Goal: Book appointment/travel/reservation

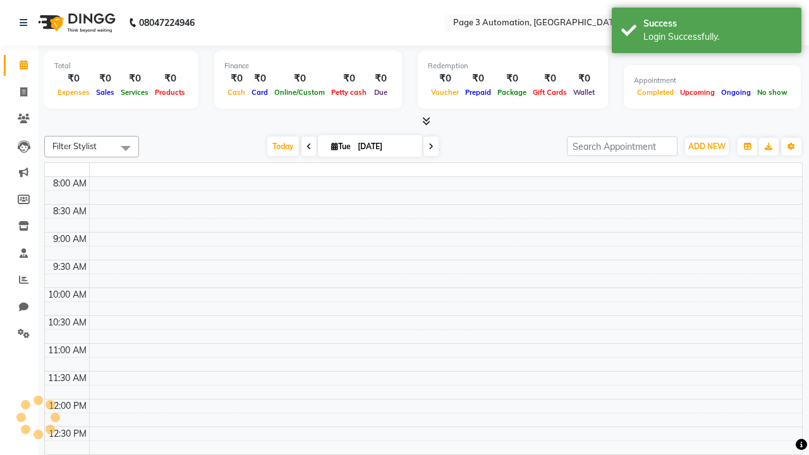
select select "en"
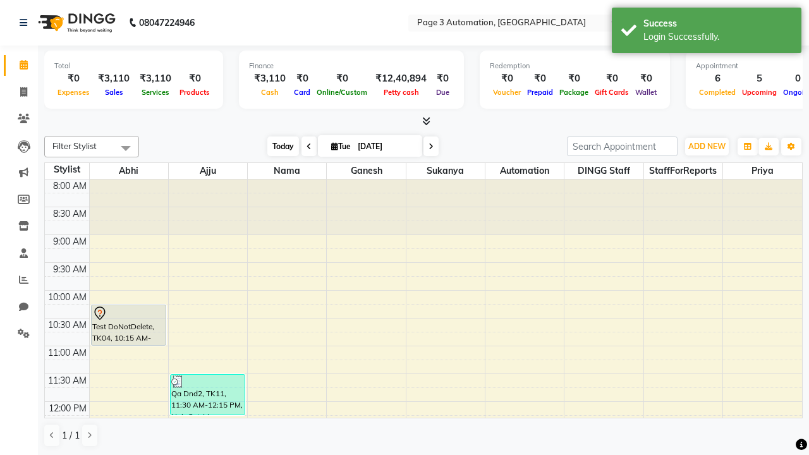
click at [277, 146] on span "Today" at bounding box center [283, 146] width 32 height 20
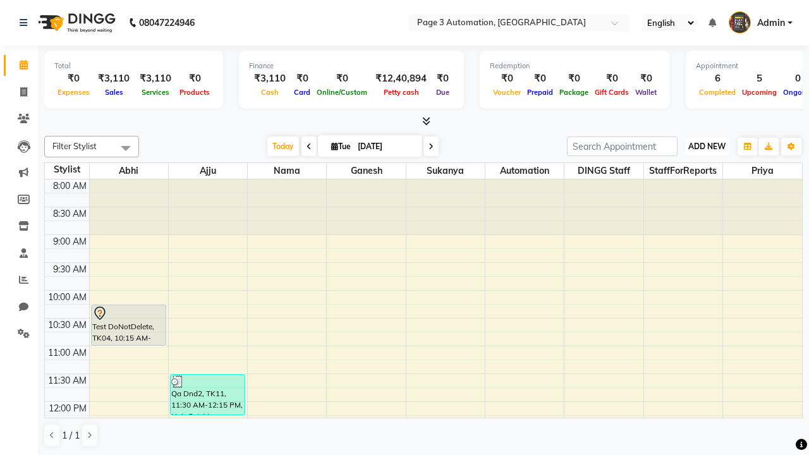
click at [706, 146] on span "ADD NEW" at bounding box center [706, 146] width 37 height 9
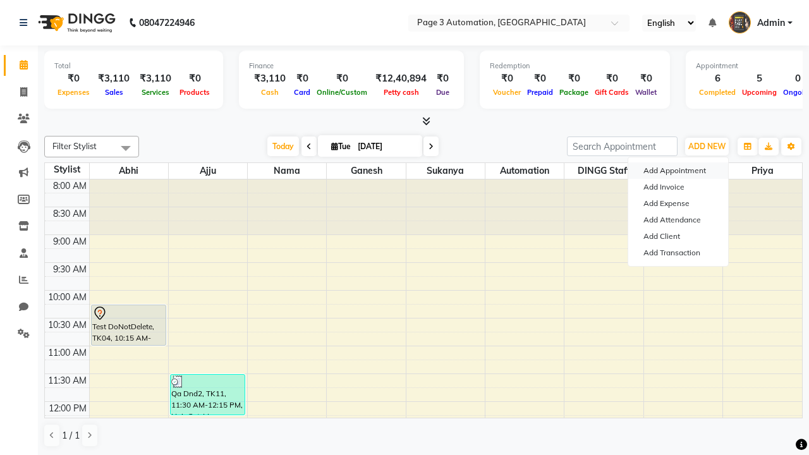
click at [678, 171] on button "Add Appointment" at bounding box center [678, 170] width 100 height 16
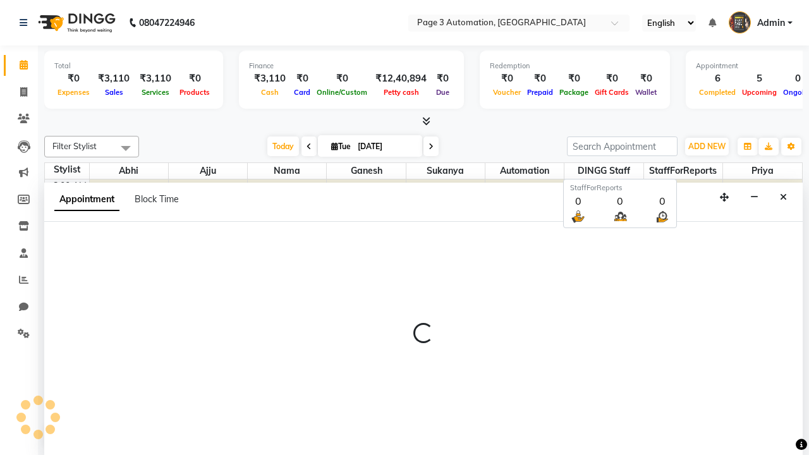
select select "tentative"
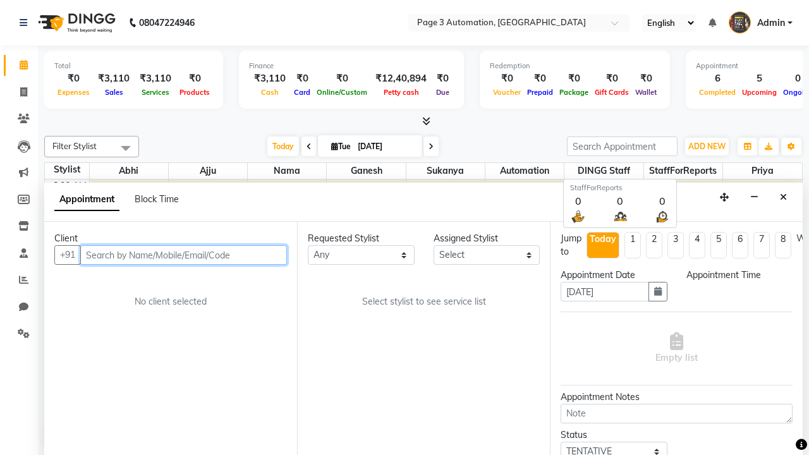
select select "540"
type input "8192346578"
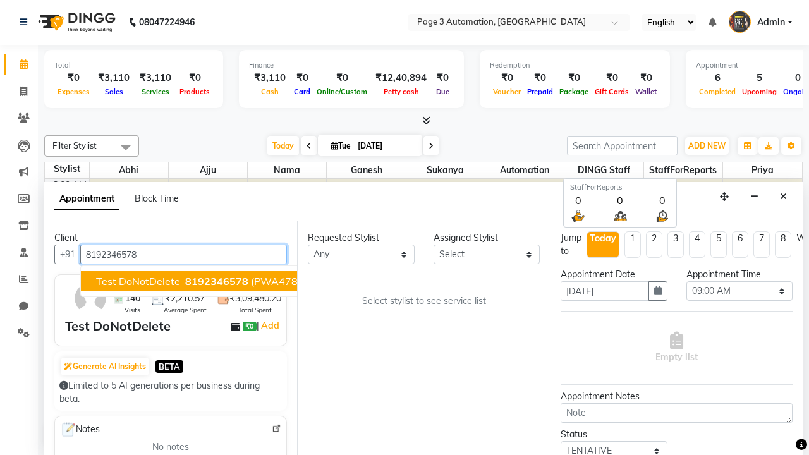
click at [185, 281] on span "8192346578" at bounding box center [216, 281] width 63 height 13
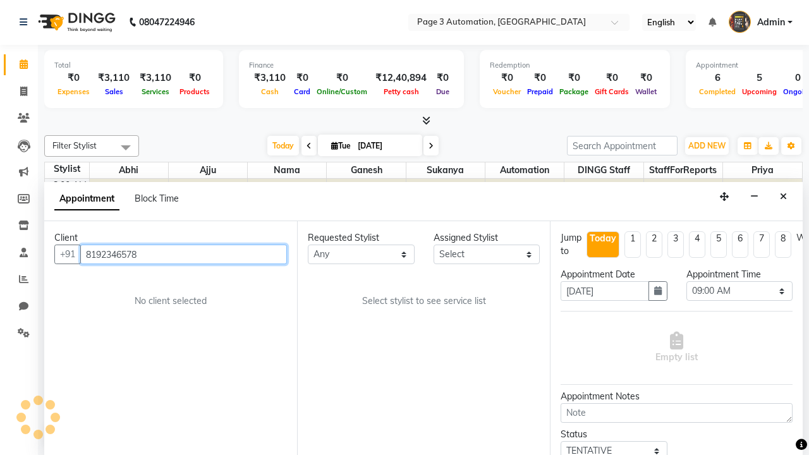
select select "71342"
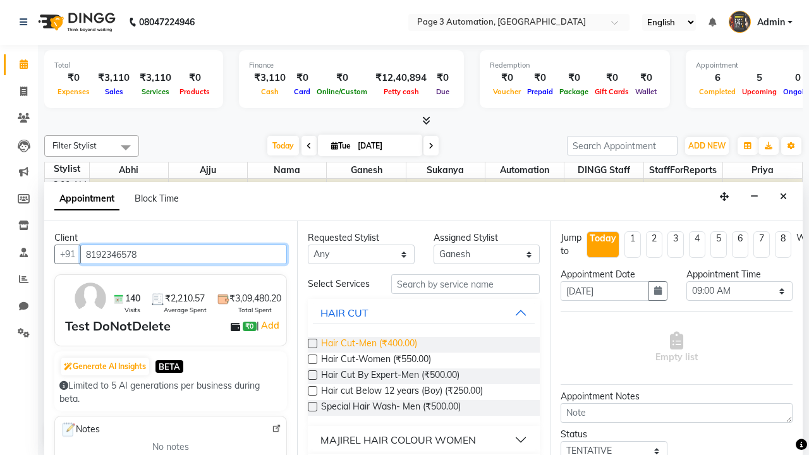
type input "8192346578"
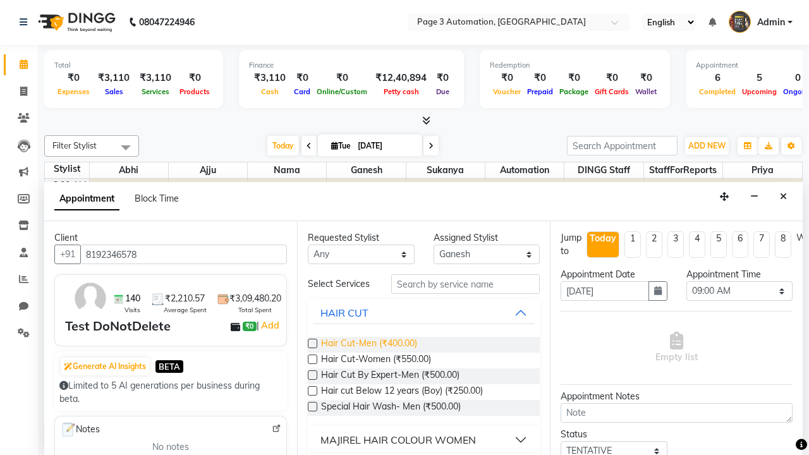
click at [368, 344] on span "Hair Cut-Men (₹400.00)" at bounding box center [369, 345] width 96 height 16
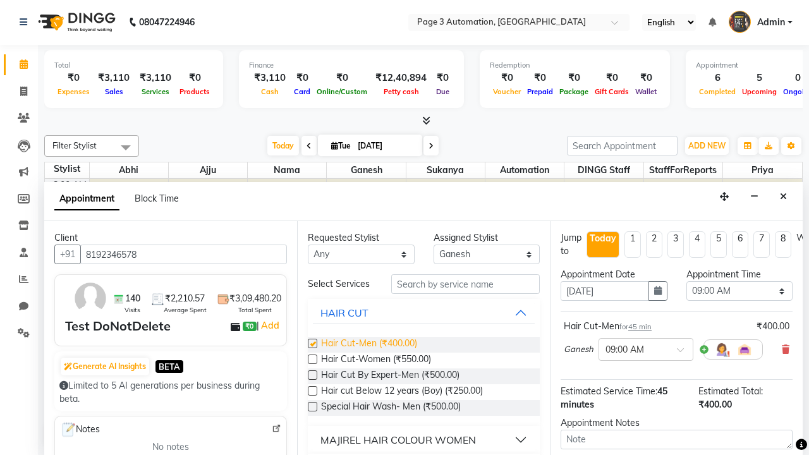
checkbox input "false"
click at [375, 360] on span "Hair Cut-Women (₹550.00)" at bounding box center [376, 361] width 110 height 16
checkbox input "true"
select select "900"
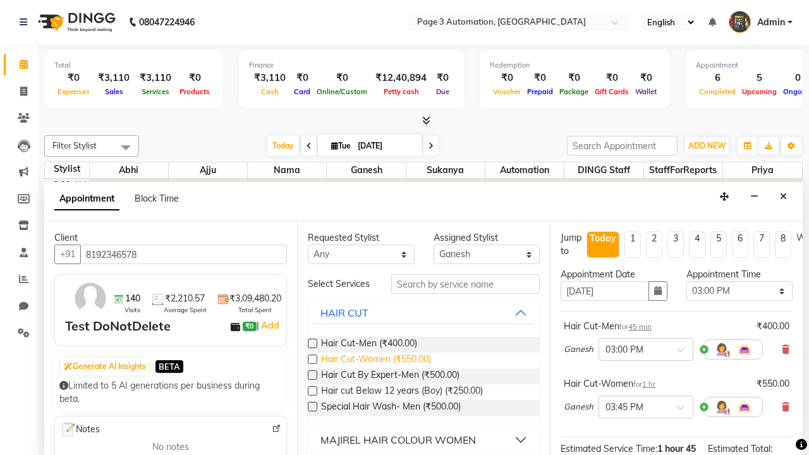
checkbox input "false"
type textarea "This Appointment is created by Automation Test"
checkbox input "false"
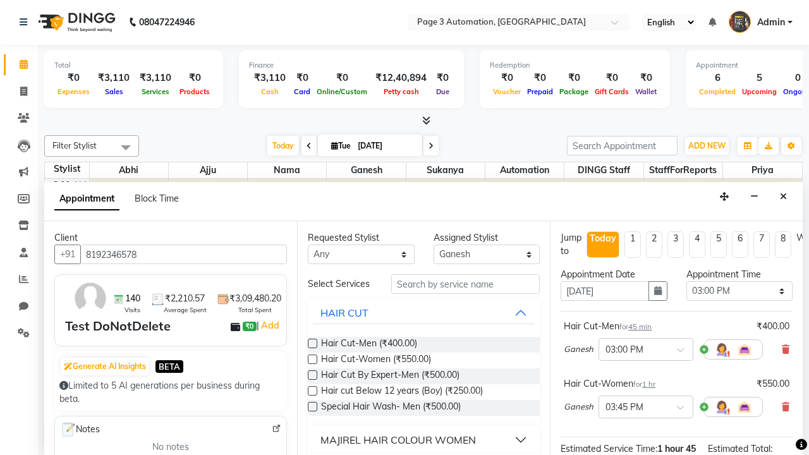
scroll to position [159, 0]
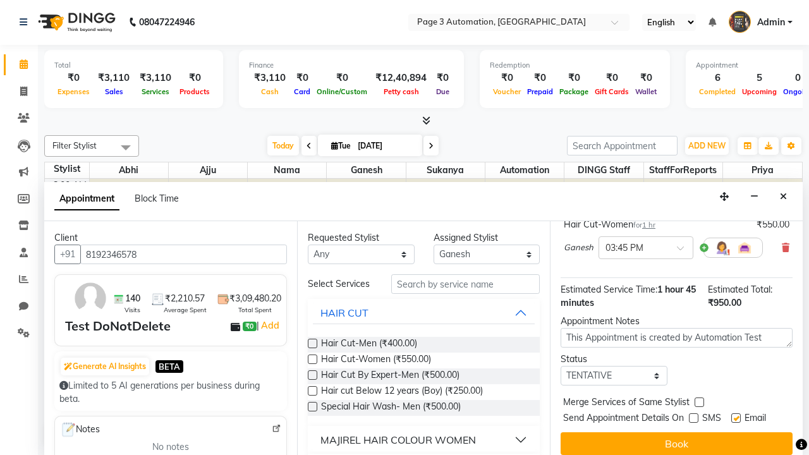
click at [736, 418] on label at bounding box center [735, 417] width 9 height 9
click at [736, 418] on input "checkbox" at bounding box center [735, 419] width 8 height 8
checkbox input "false"
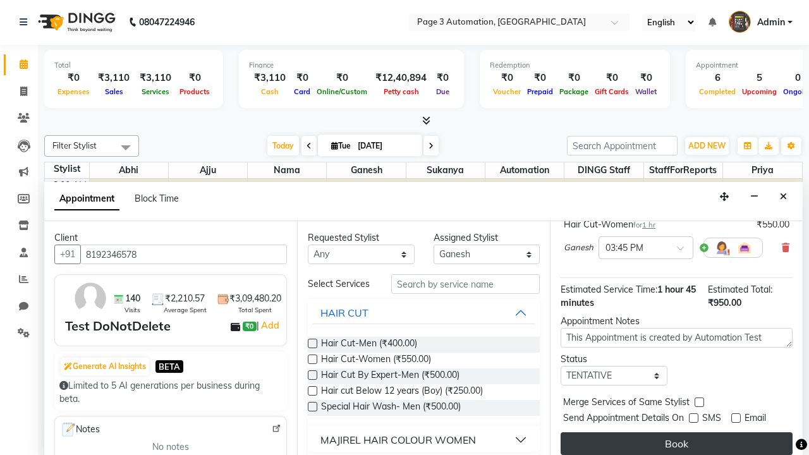
click at [676, 444] on button "Book" at bounding box center [676, 443] width 232 height 23
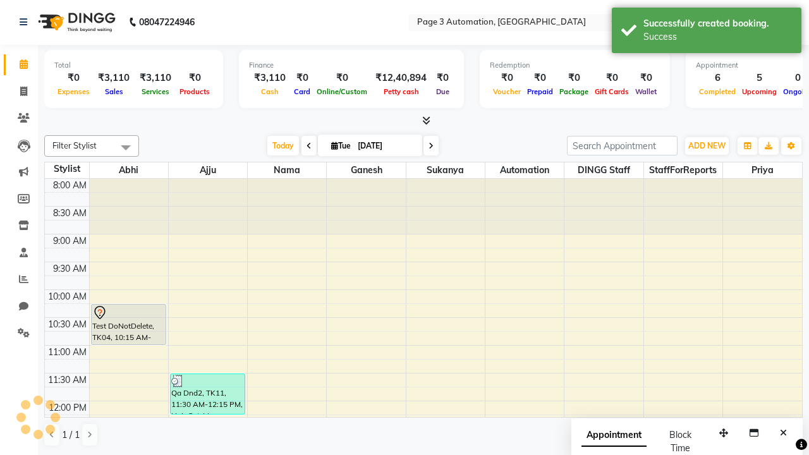
scroll to position [0, 0]
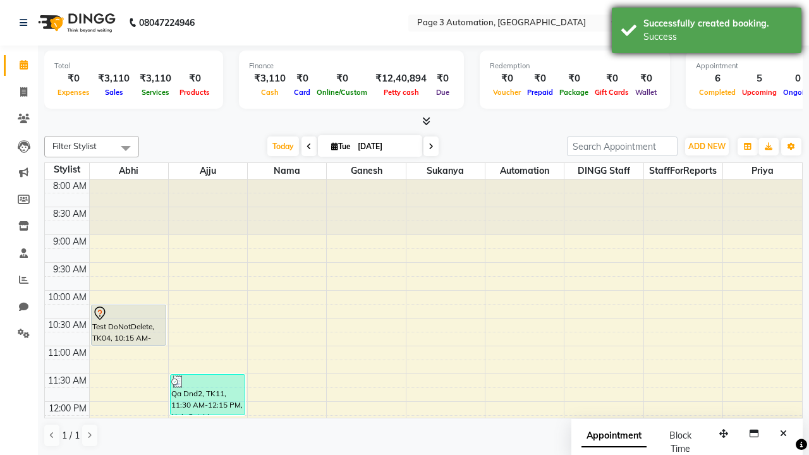
click at [706, 32] on div "Success" at bounding box center [717, 36] width 148 height 13
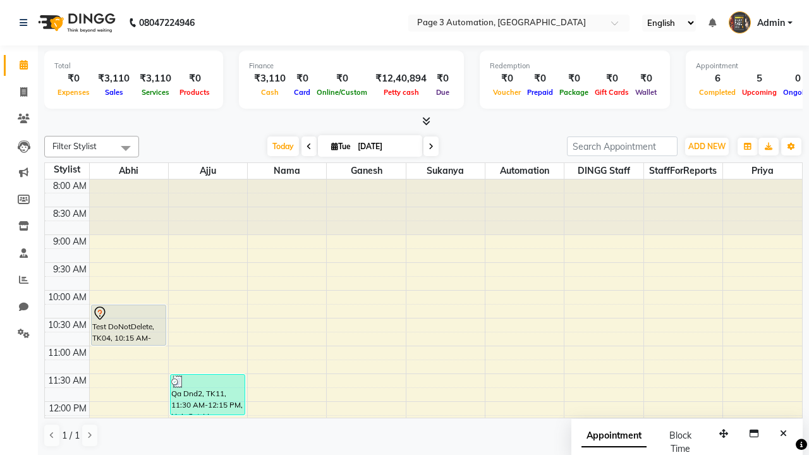
click at [126, 148] on span at bounding box center [125, 148] width 25 height 24
click at [0, 0] on div "Select All" at bounding box center [0, 0] width 0 height 0
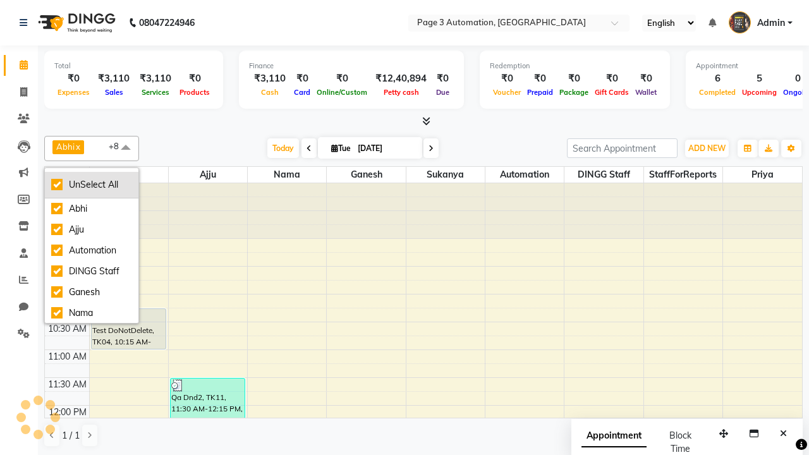
checkbox input "true"
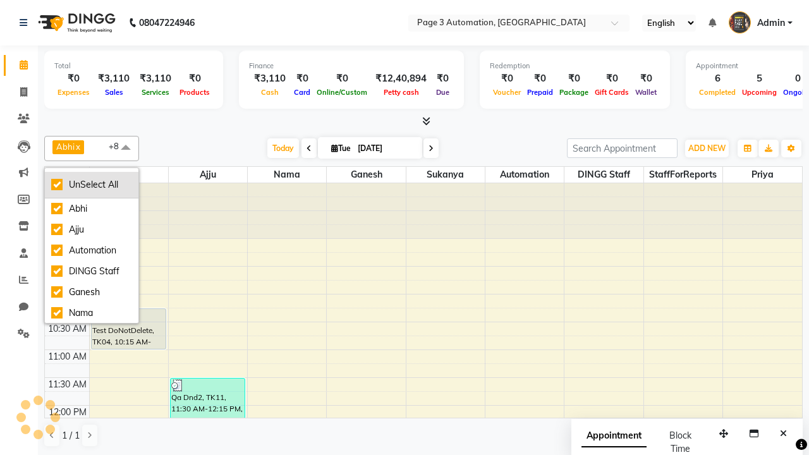
checkbox input "true"
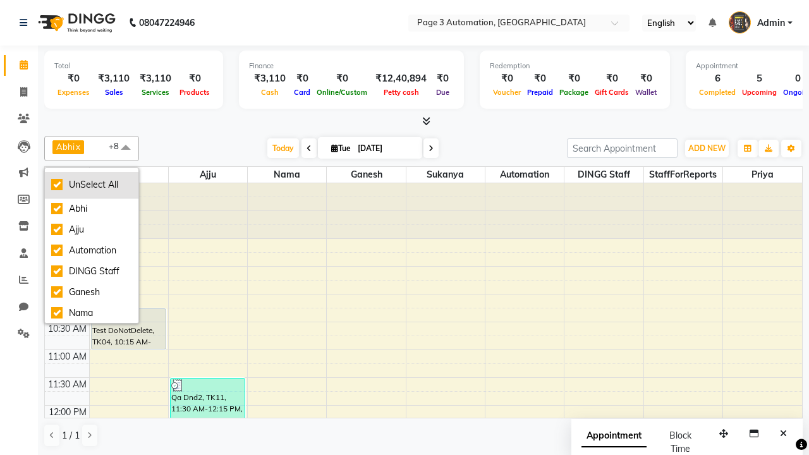
click at [92, 185] on div "UnSelect All" at bounding box center [91, 184] width 81 height 13
checkbox input "false"
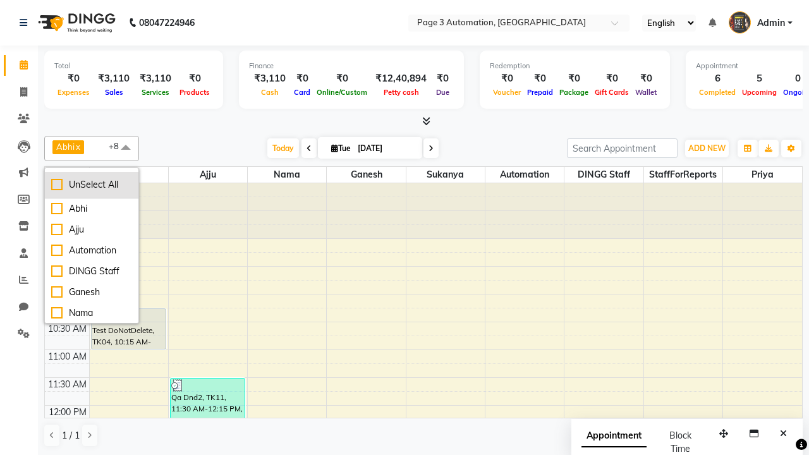
checkbox input "false"
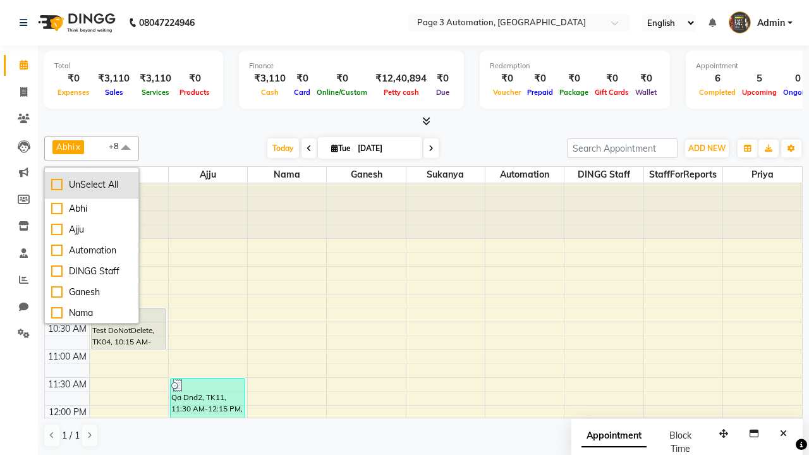
checkbox input "false"
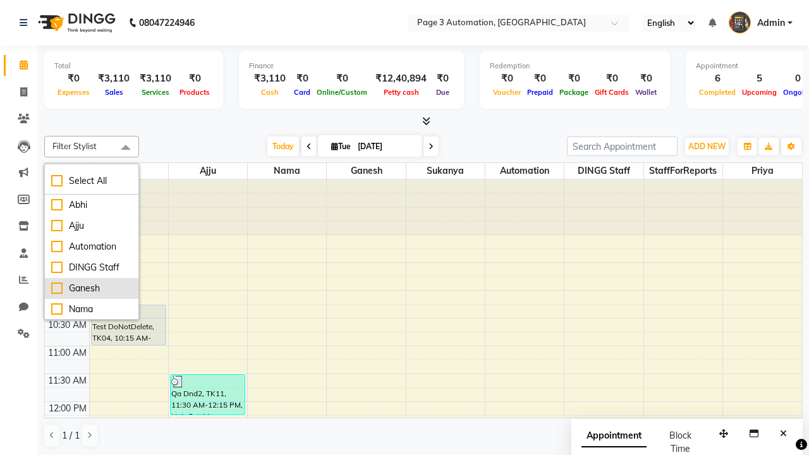
click at [92, 288] on div "Ganesh" at bounding box center [91, 288] width 81 height 13
checkbox input "true"
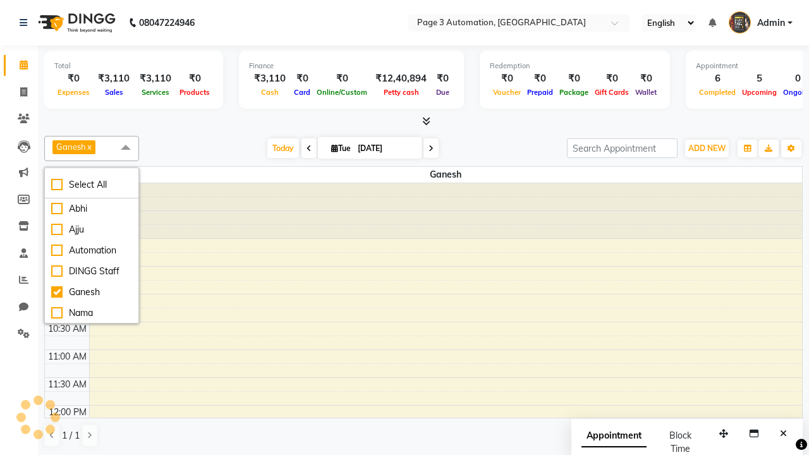
click at [126, 148] on span at bounding box center [125, 148] width 25 height 24
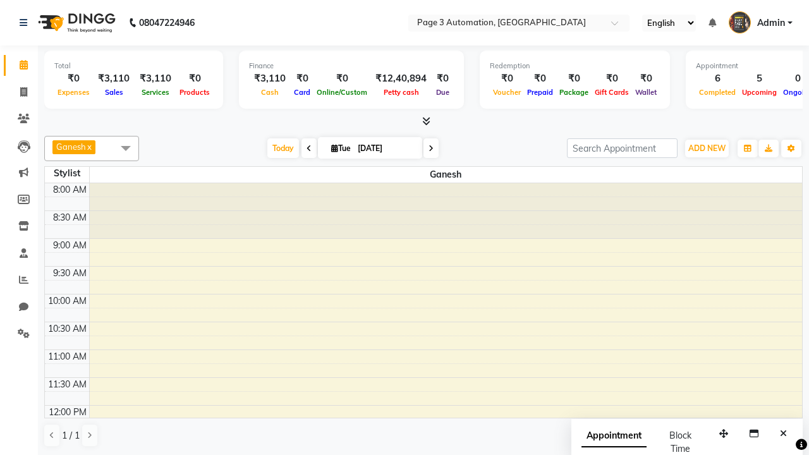
select select "7"
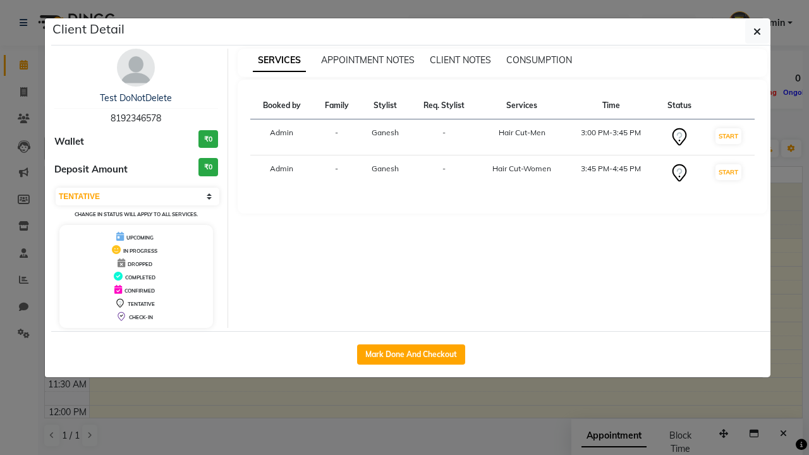
scroll to position [293, 0]
click at [757, 32] on icon "button" at bounding box center [757, 32] width 8 height 10
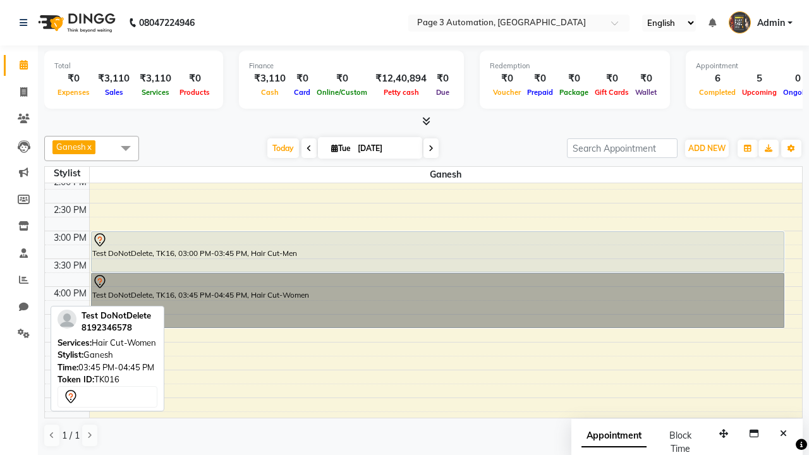
scroll to position [16, 0]
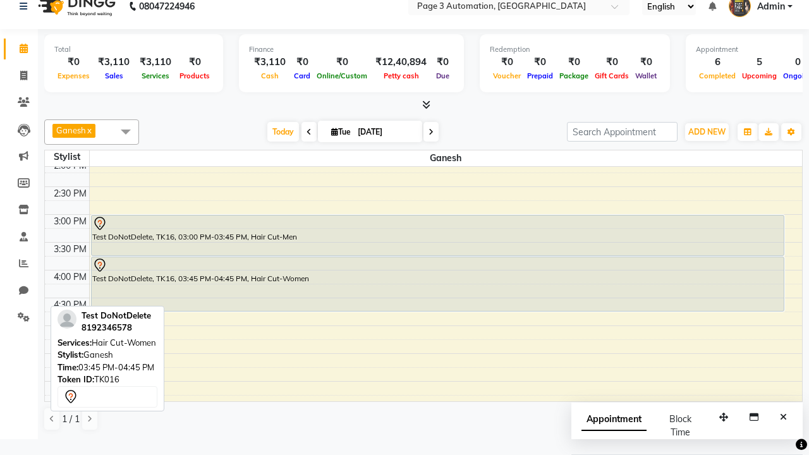
click at [126, 131] on span at bounding box center [125, 131] width 25 height 24
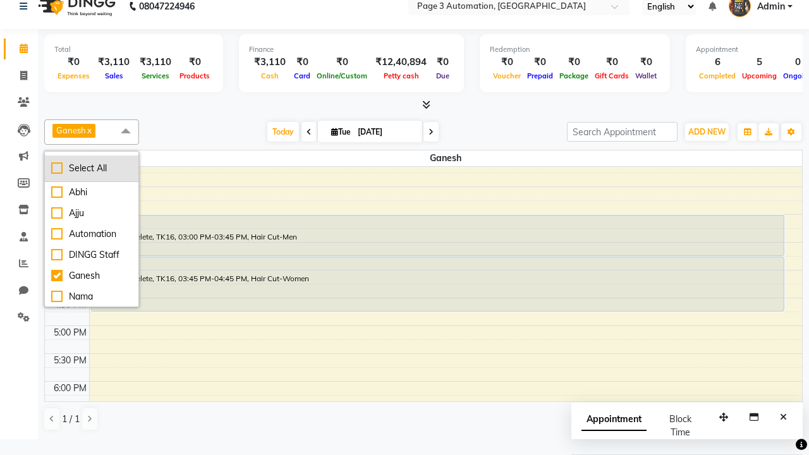
click at [92, 168] on div "Select All" at bounding box center [91, 168] width 81 height 13
checkbox input "true"
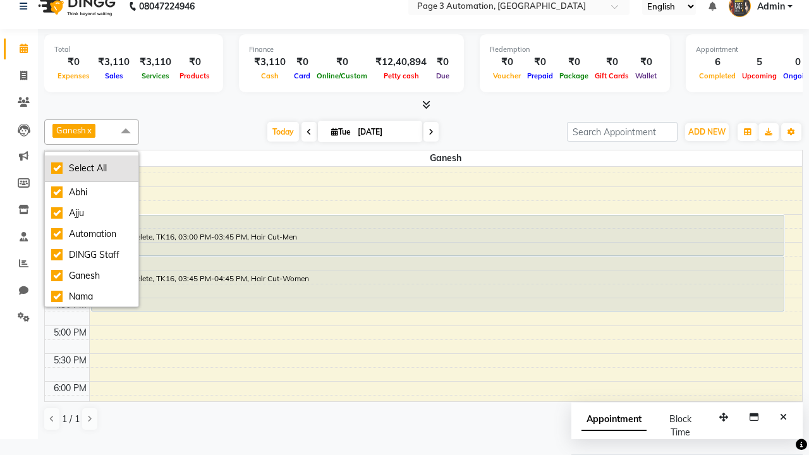
checkbox input "true"
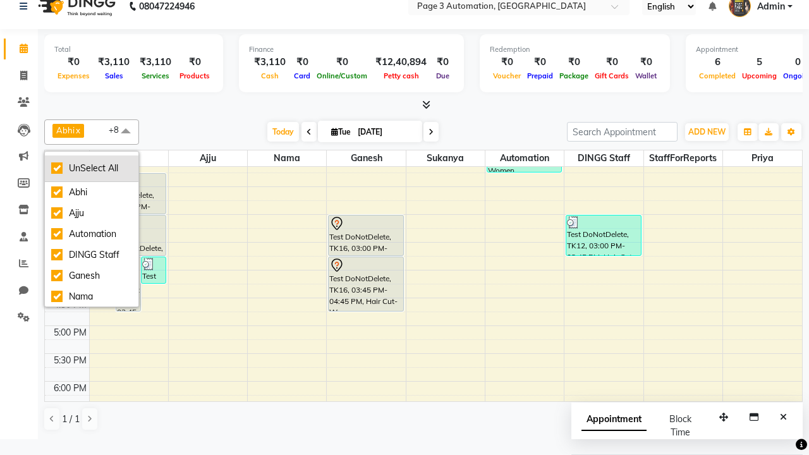
click at [92, 168] on div "UnSelect All" at bounding box center [91, 168] width 81 height 13
checkbox input "false"
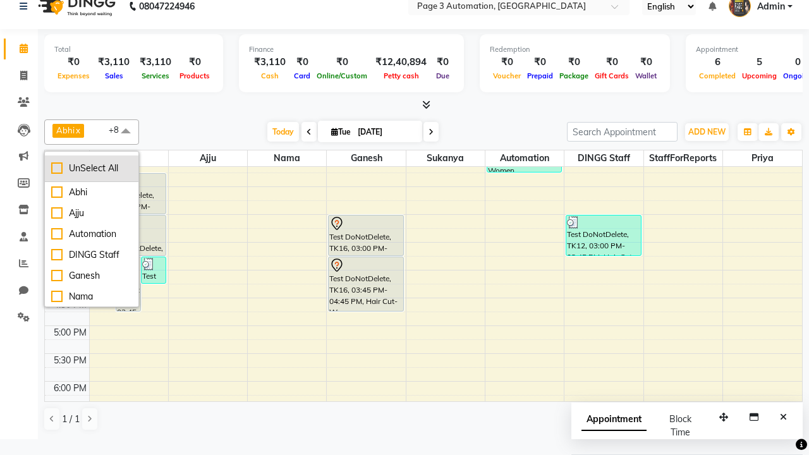
checkbox input "false"
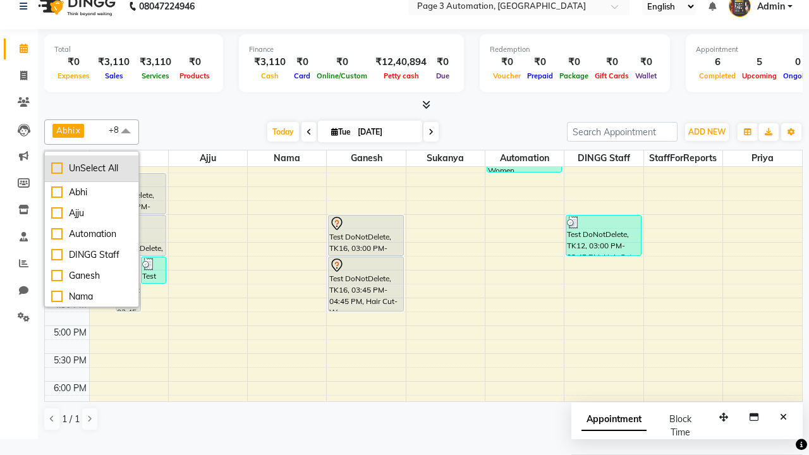
checkbox input "false"
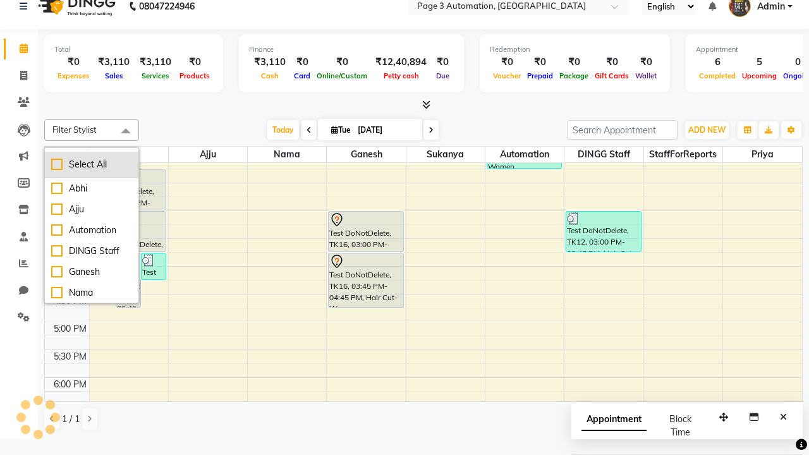
scroll to position [0, 0]
click at [126, 132] on span at bounding box center [125, 132] width 25 height 24
click at [760, 10] on span "Admin" at bounding box center [771, 7] width 28 height 13
